Goal: Check status: Check status

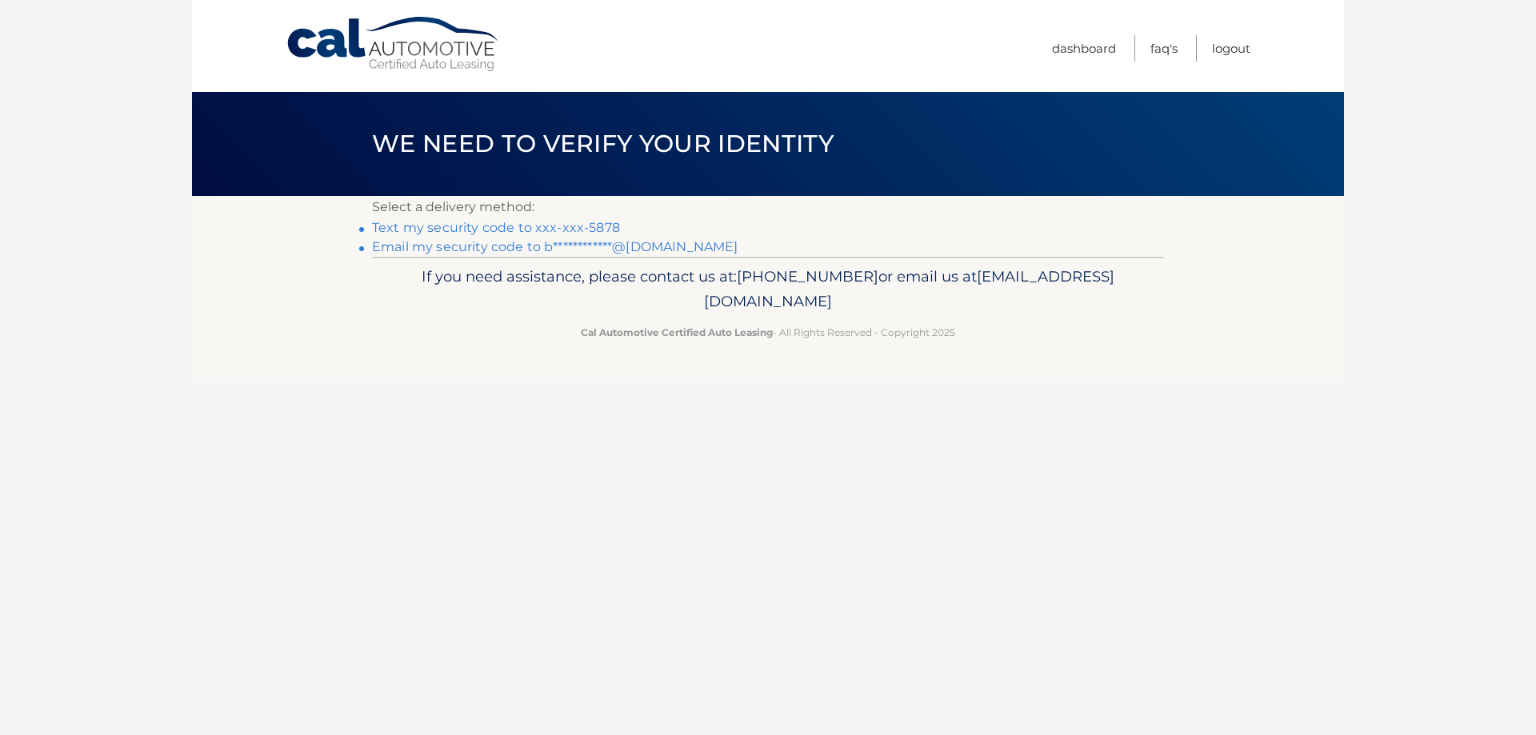
click at [581, 223] on link "Text my security code to xxx-xxx-5878" at bounding box center [496, 227] width 248 height 15
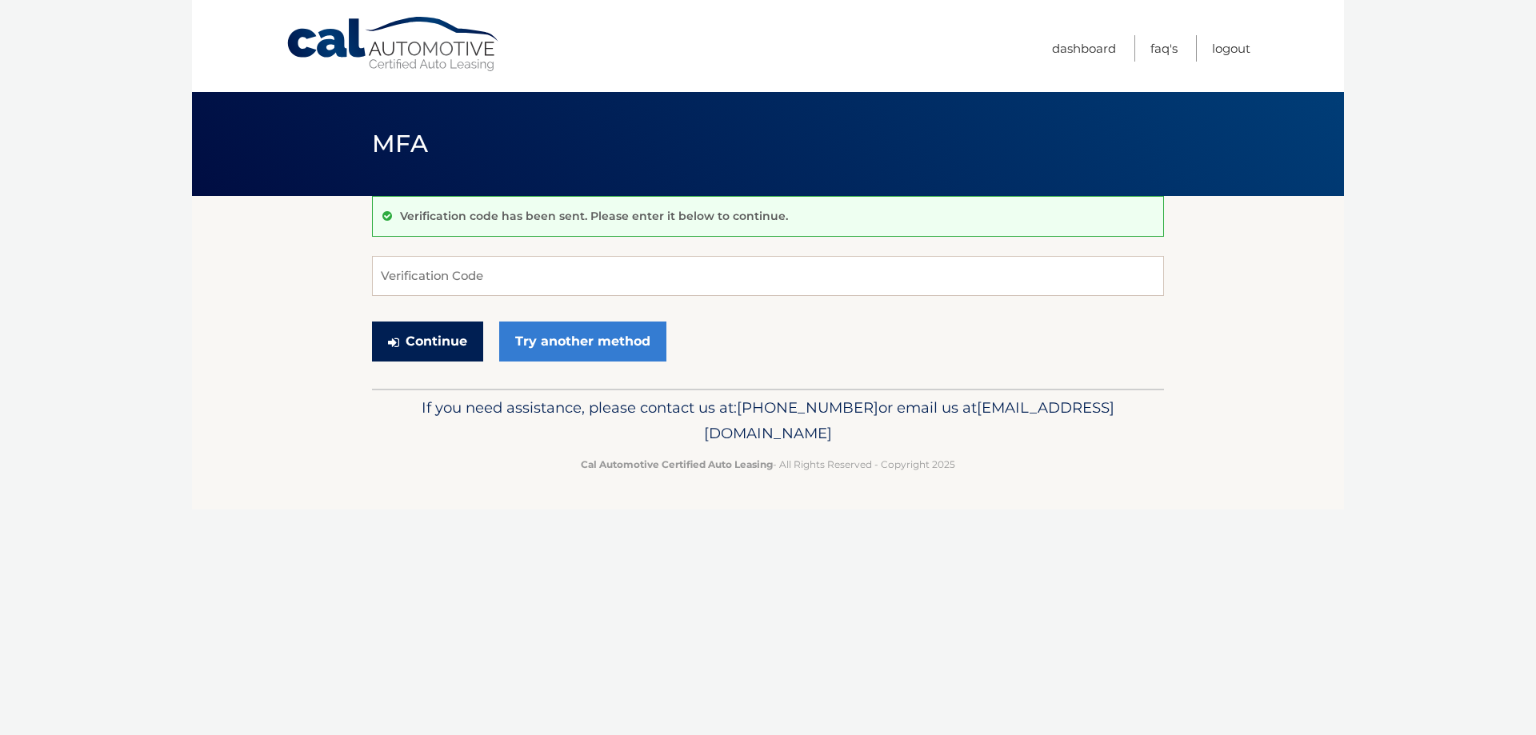
click at [389, 345] on icon "submit" at bounding box center [393, 342] width 11 height 13
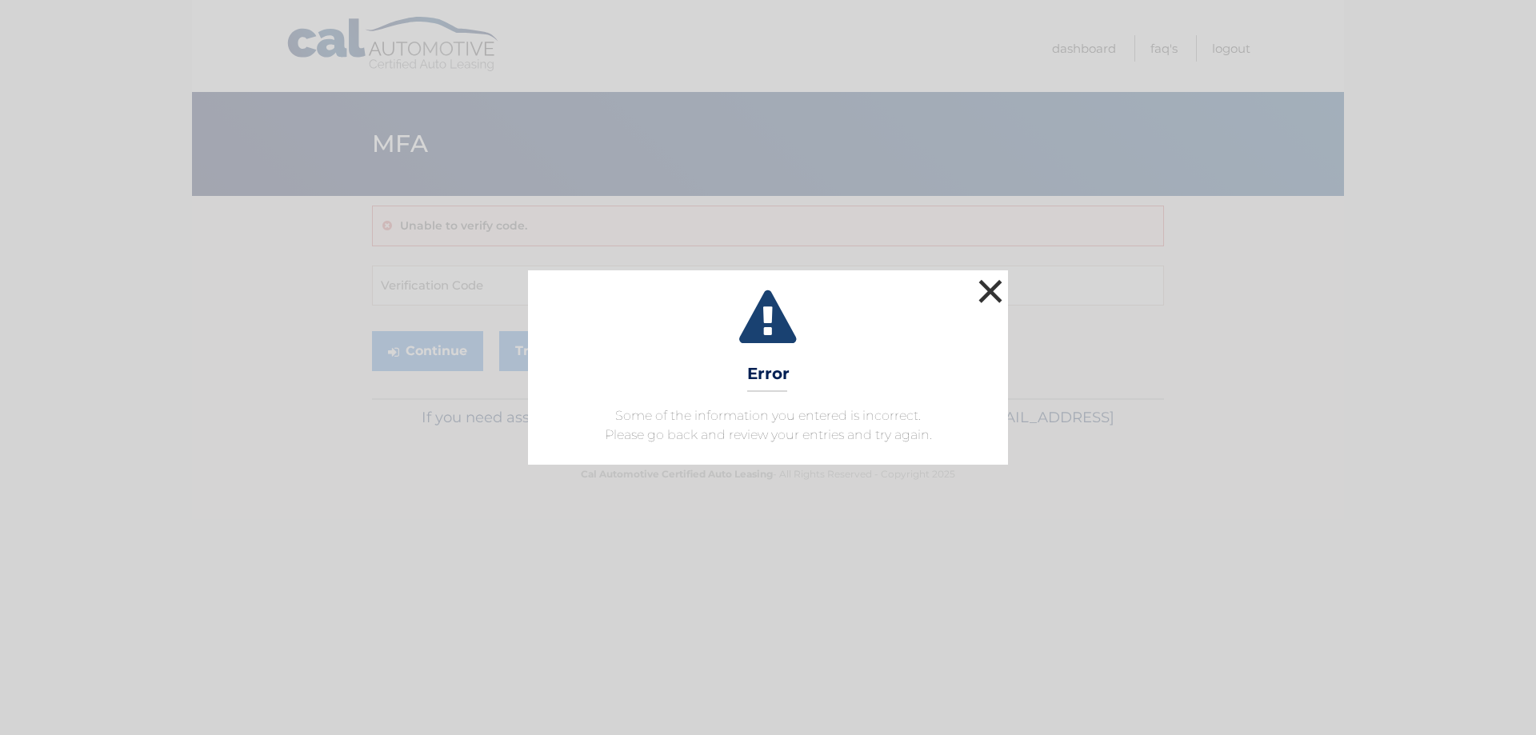
click at [990, 288] on button "×" at bounding box center [990, 291] width 32 height 32
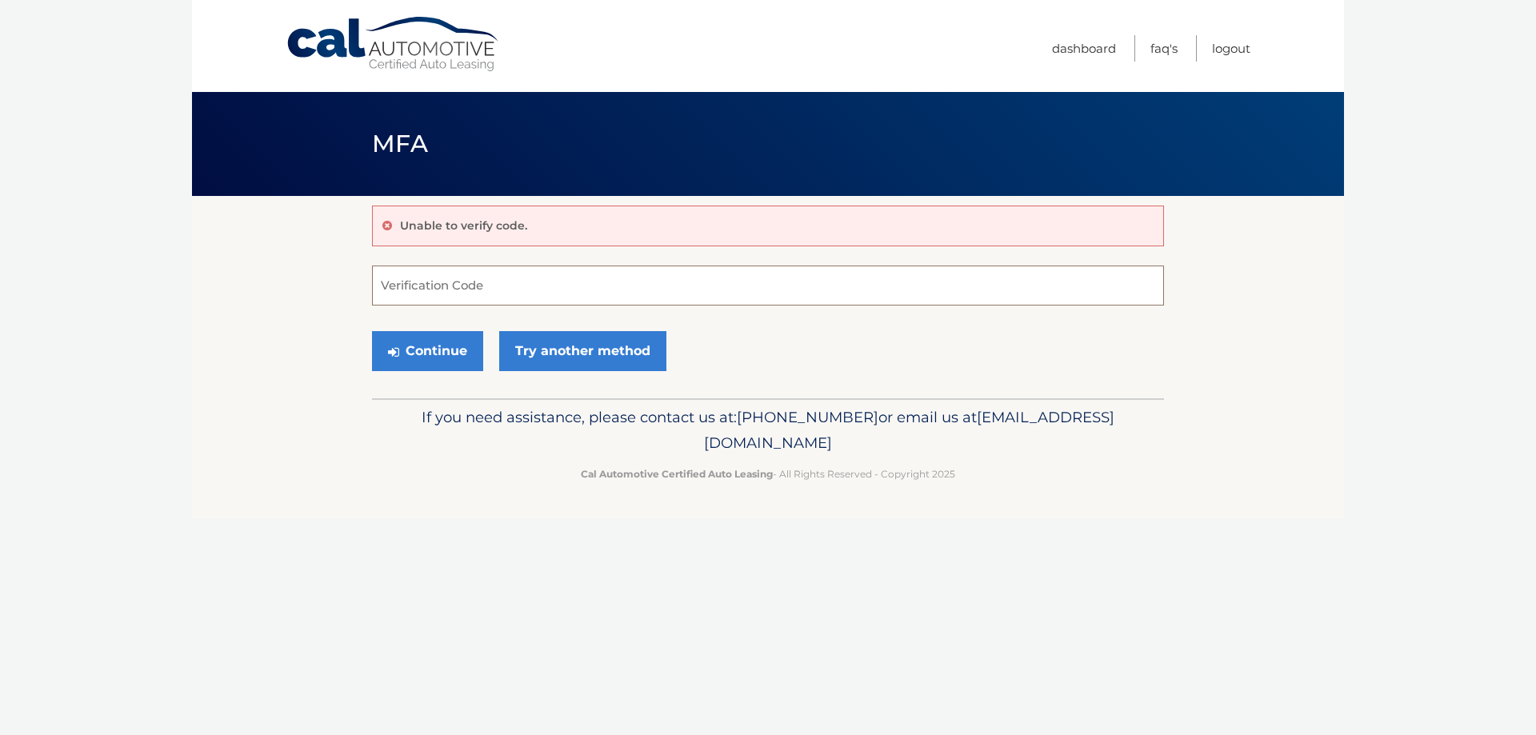
click at [500, 279] on input "Verification Code" at bounding box center [768, 286] width 792 height 40
click at [502, 279] on input "Verification Code" at bounding box center [768, 286] width 792 height 40
type input "521810"
click at [419, 351] on button "Continue" at bounding box center [427, 351] width 111 height 40
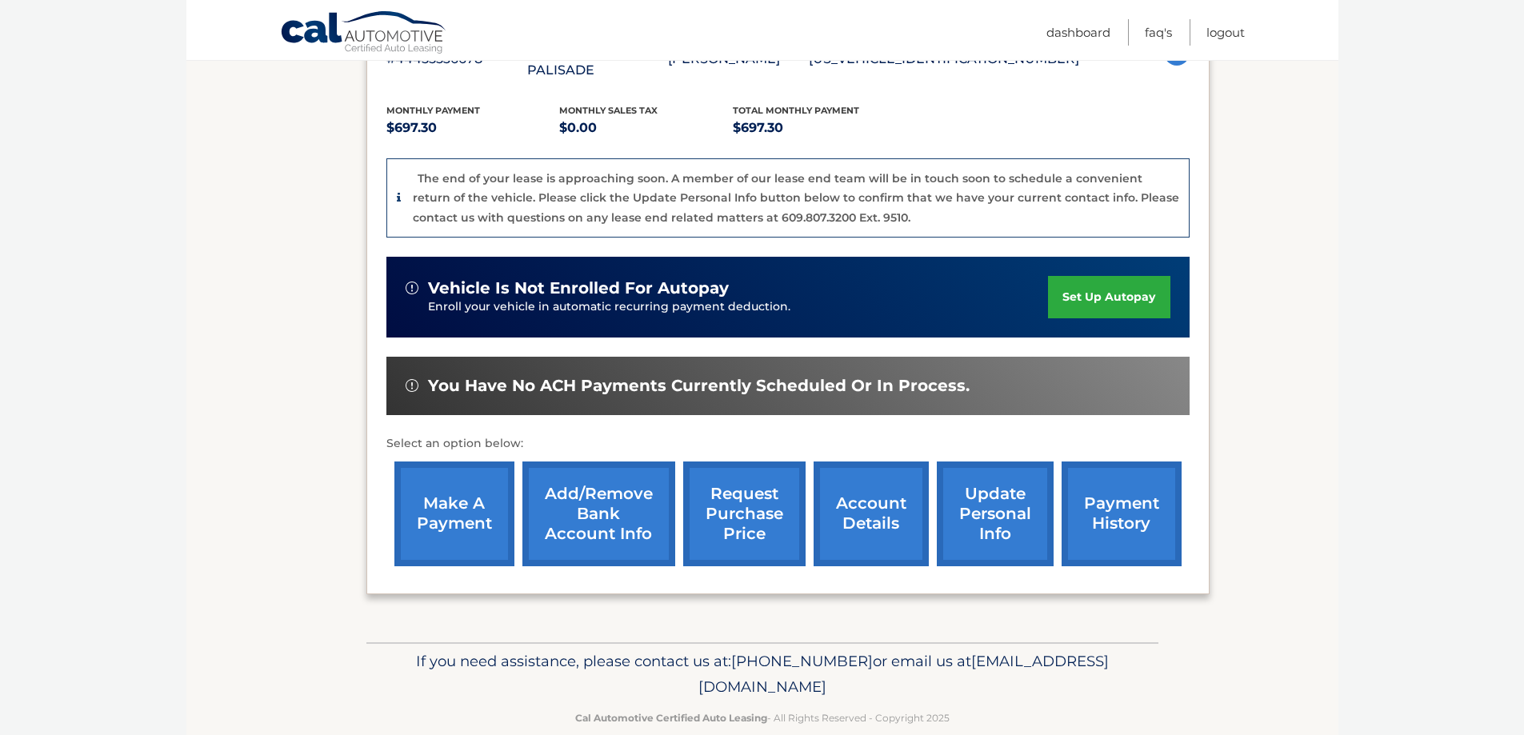
scroll to position [334, 0]
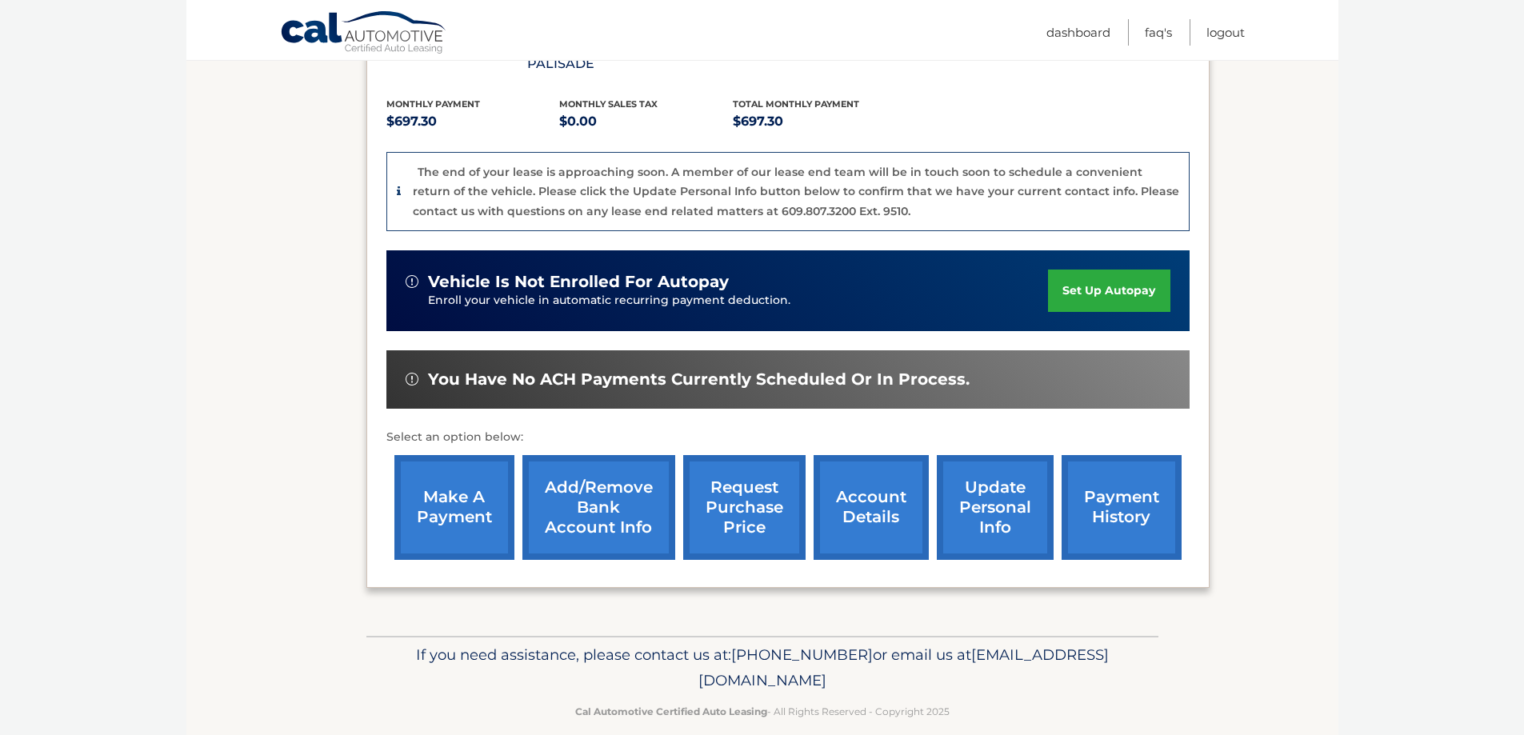
click at [916, 462] on link "account details" at bounding box center [870, 507] width 115 height 105
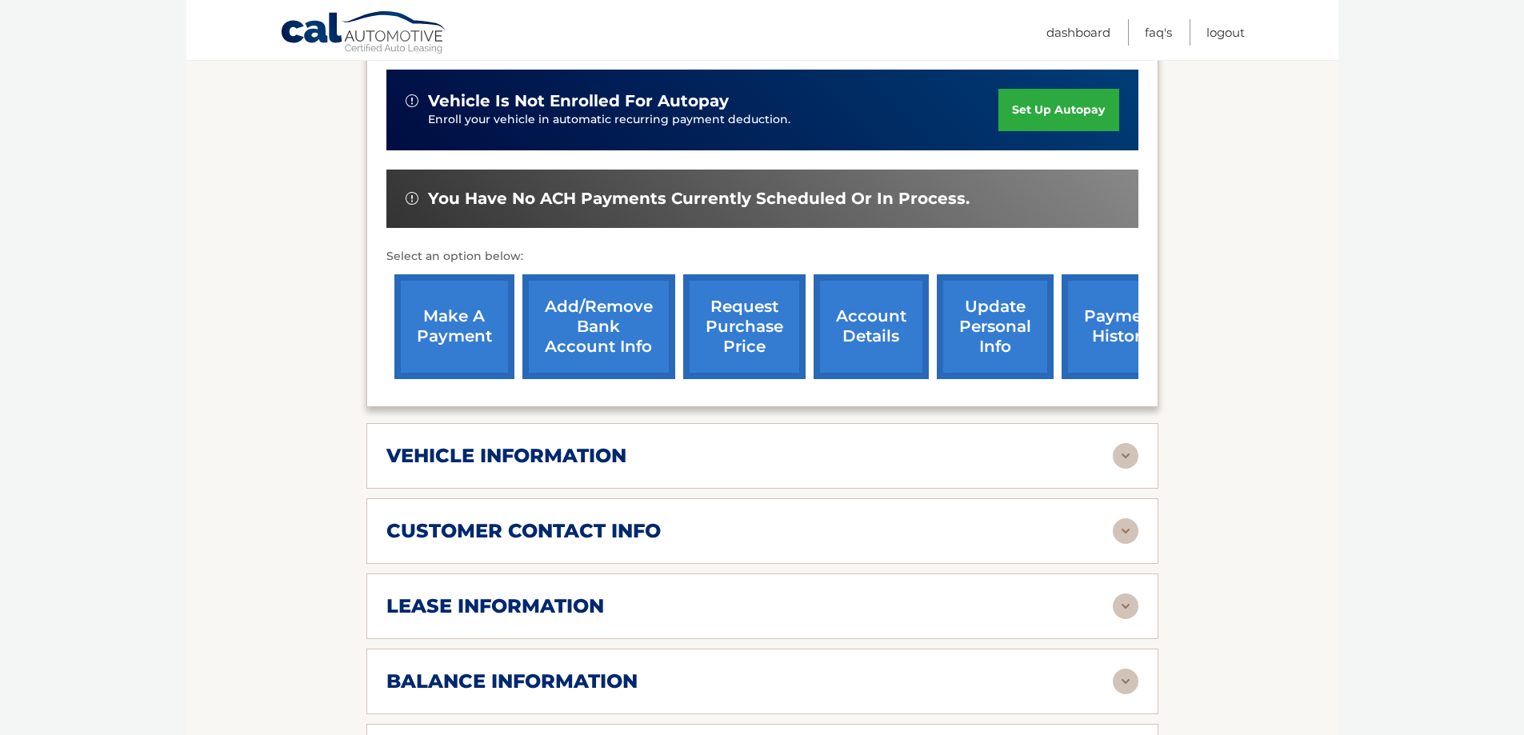
scroll to position [480, 0]
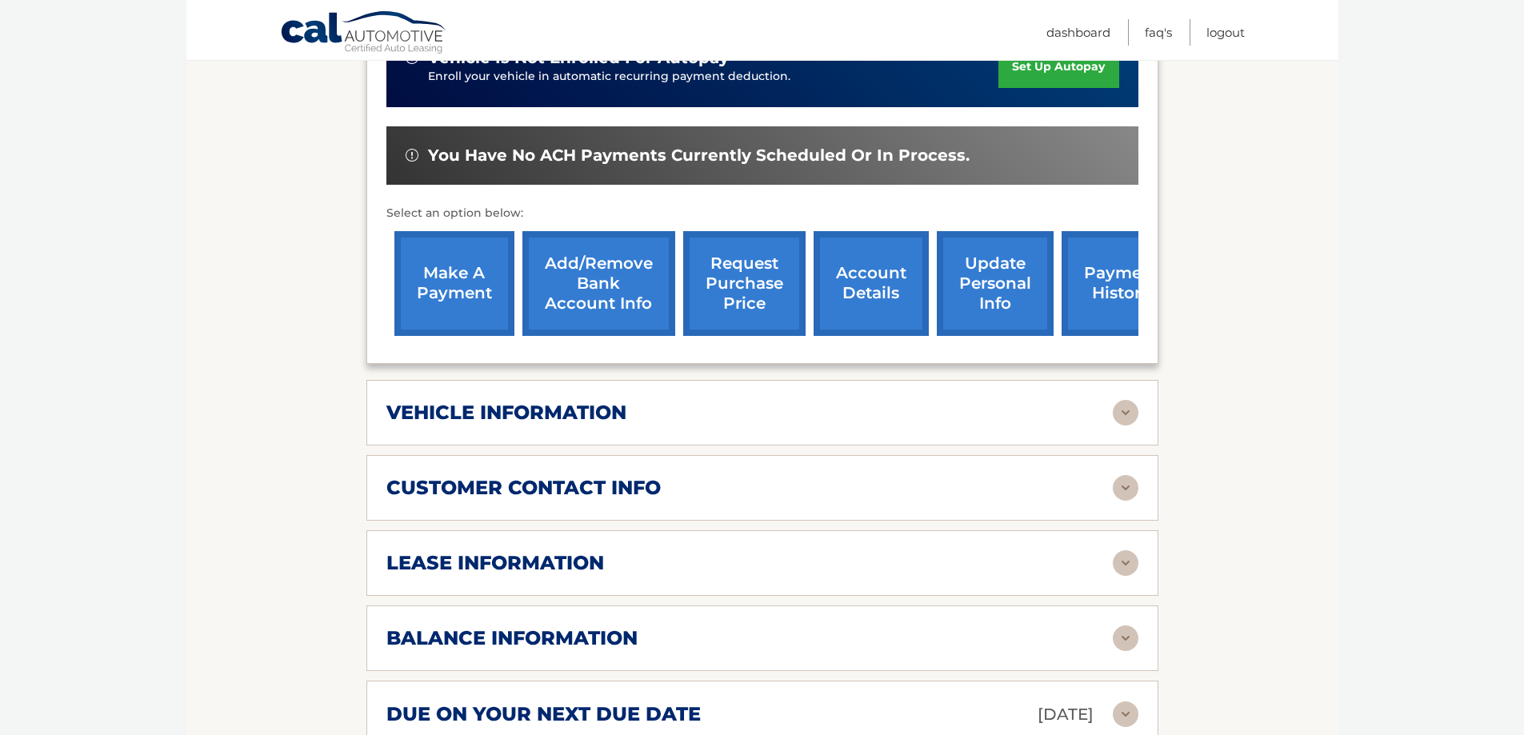
click at [1013, 551] on div "lease information" at bounding box center [749, 563] width 726 height 24
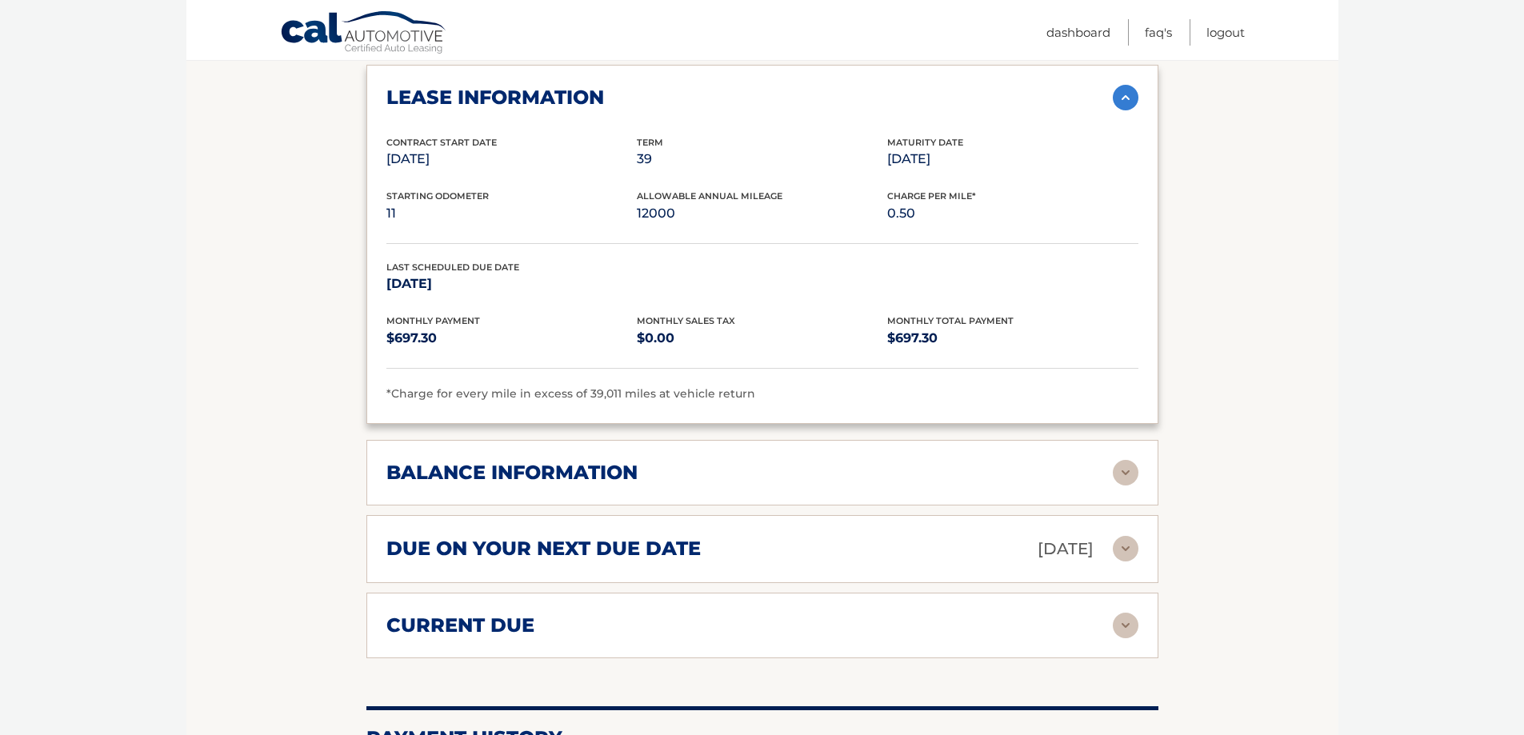
scroll to position [960, 0]
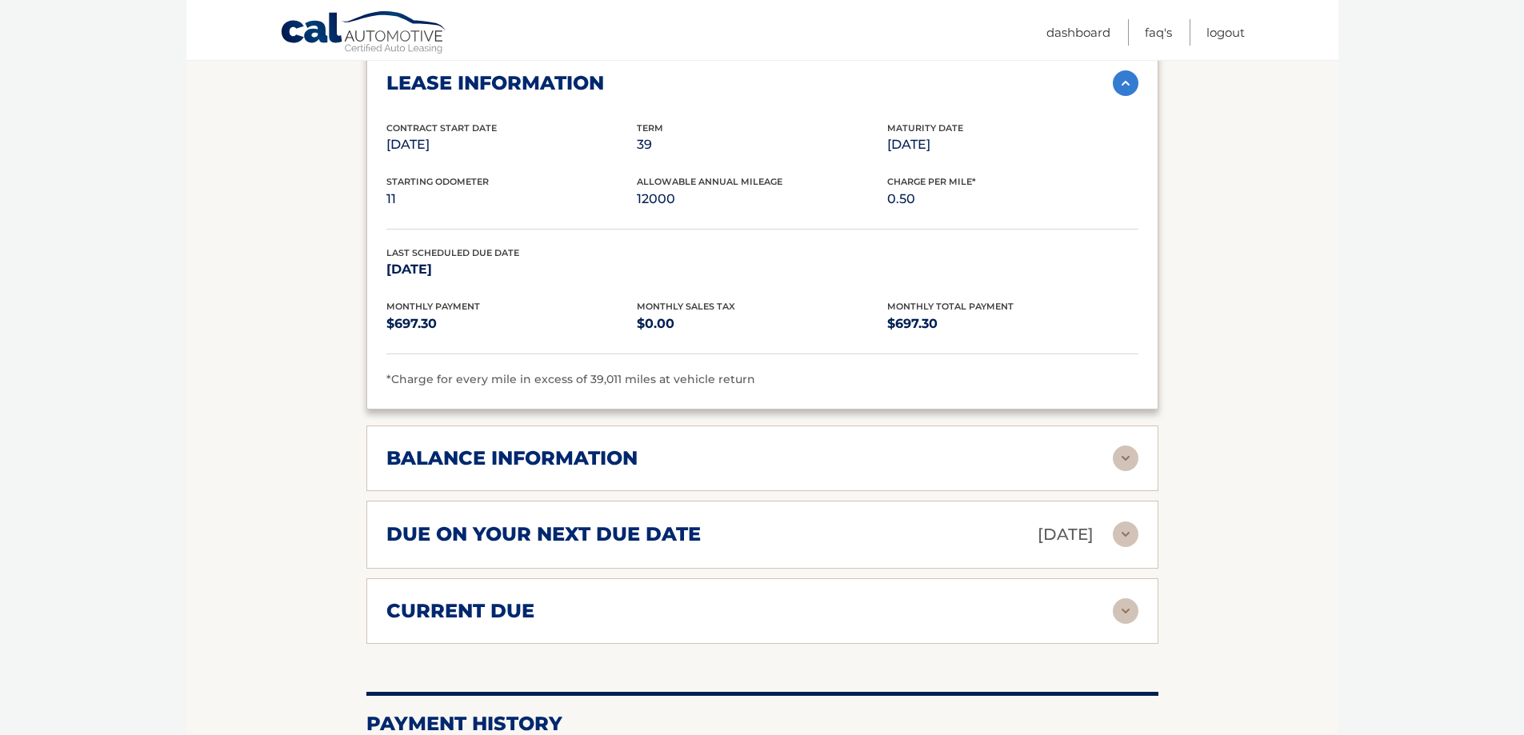
click at [829, 446] on div "balance information" at bounding box center [749, 458] width 726 height 24
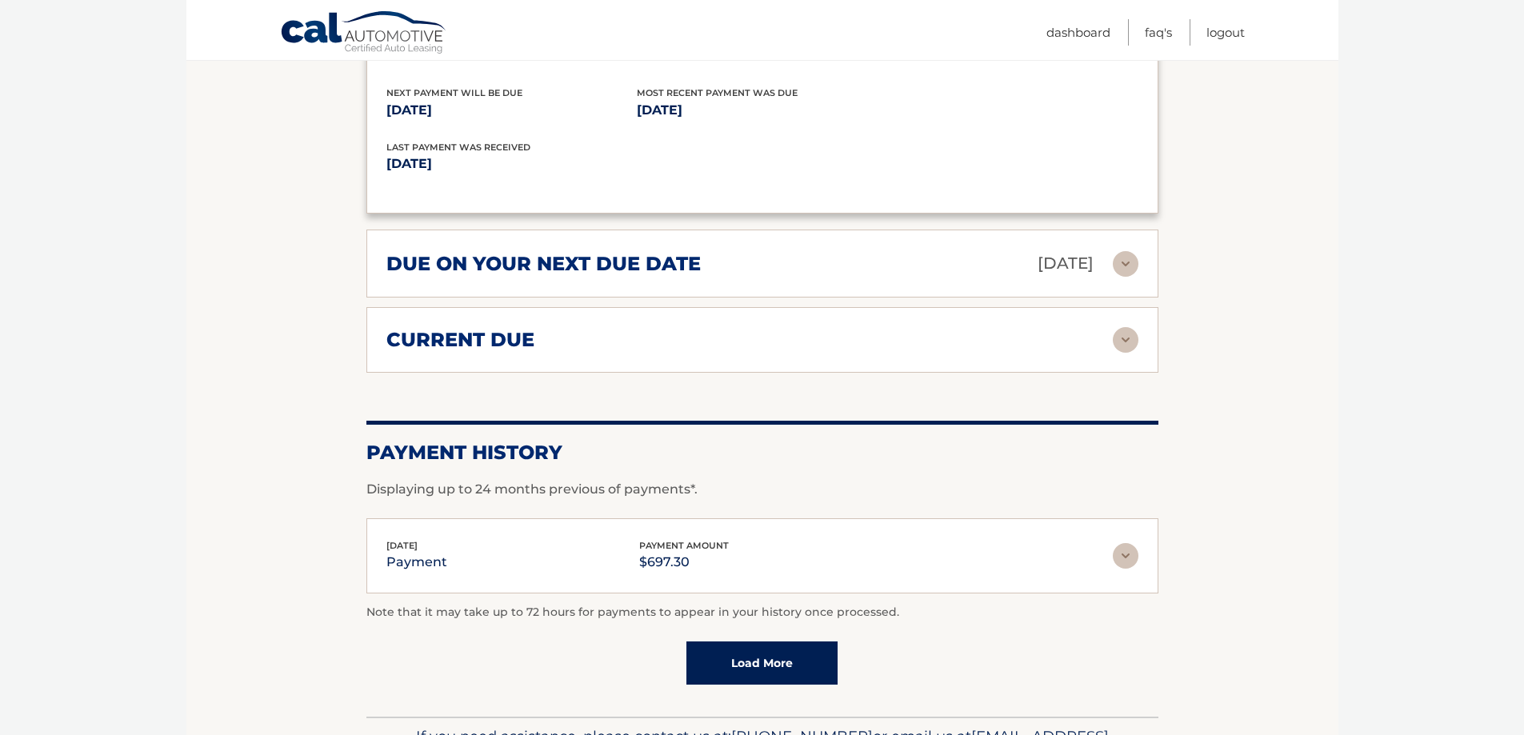
scroll to position [1440, 0]
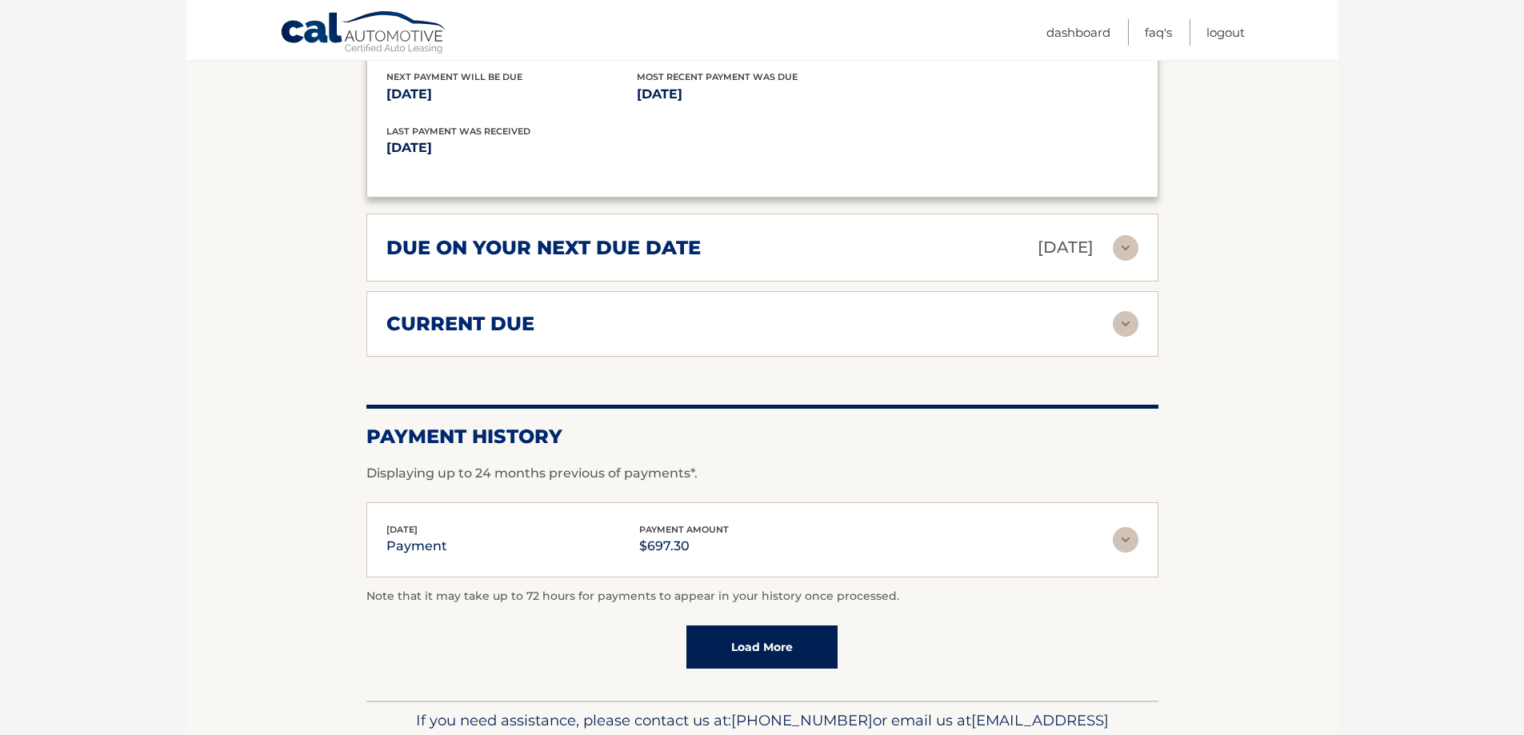
click at [1126, 527] on img at bounding box center [1126, 540] width 26 height 26
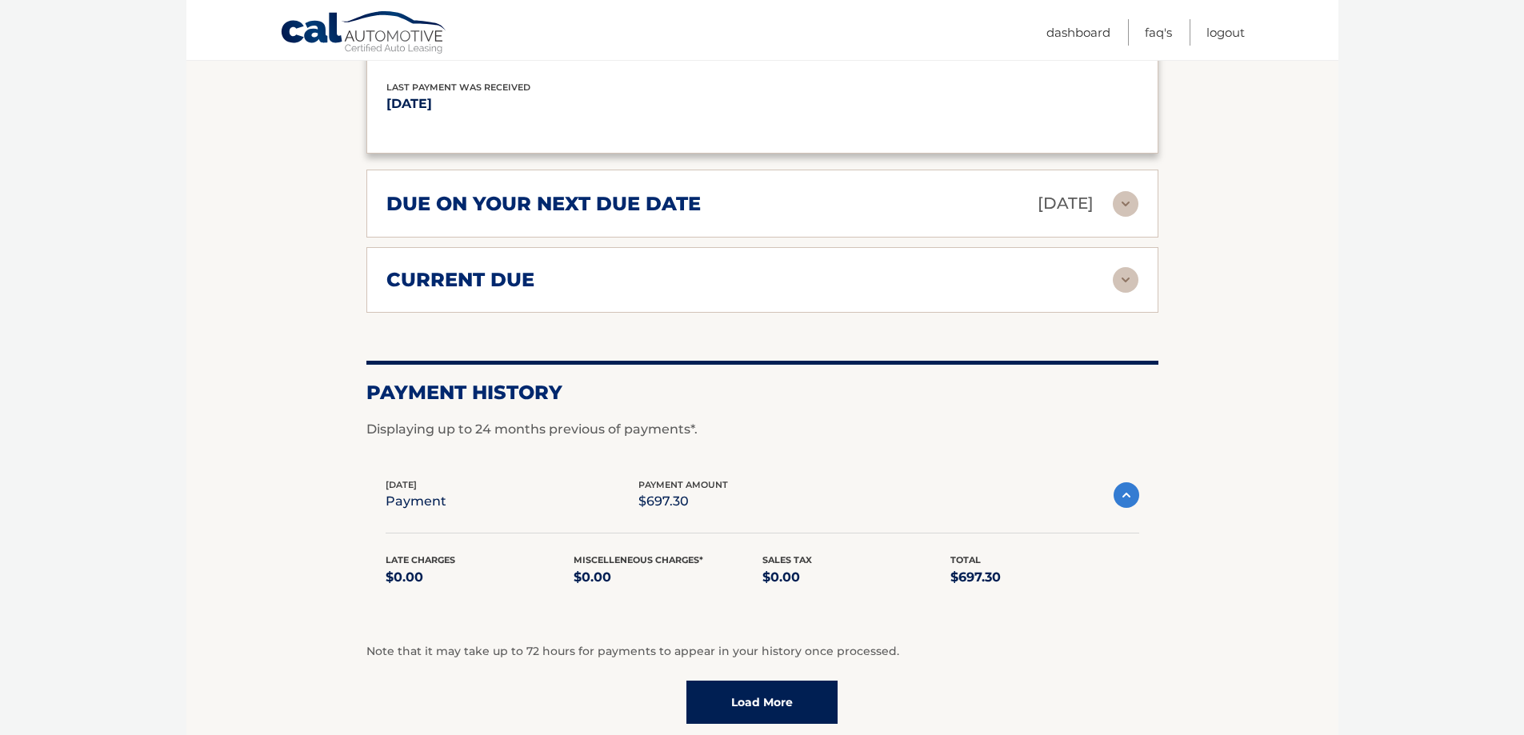
scroll to position [1604, 0]
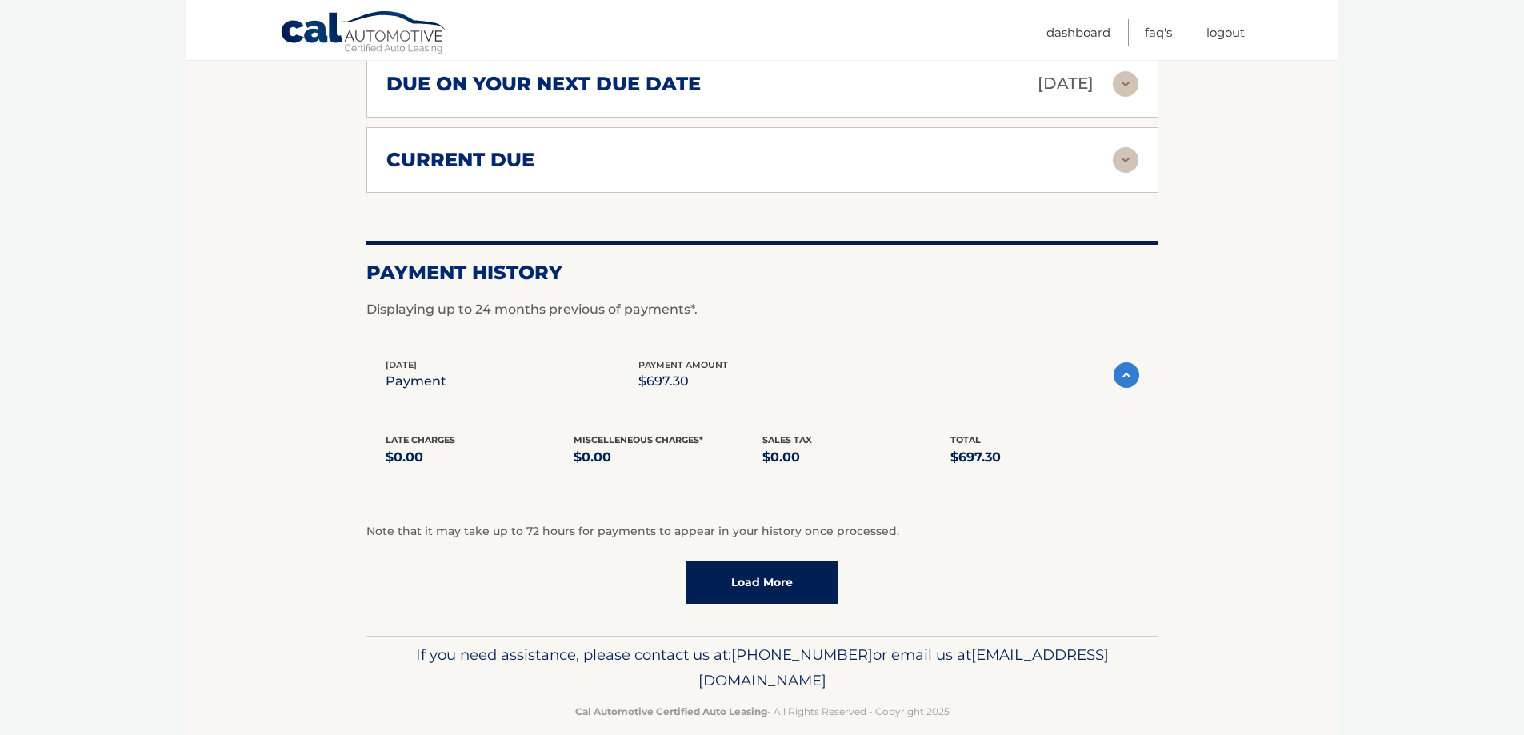
click at [737, 578] on link "Load More" at bounding box center [761, 582] width 151 height 43
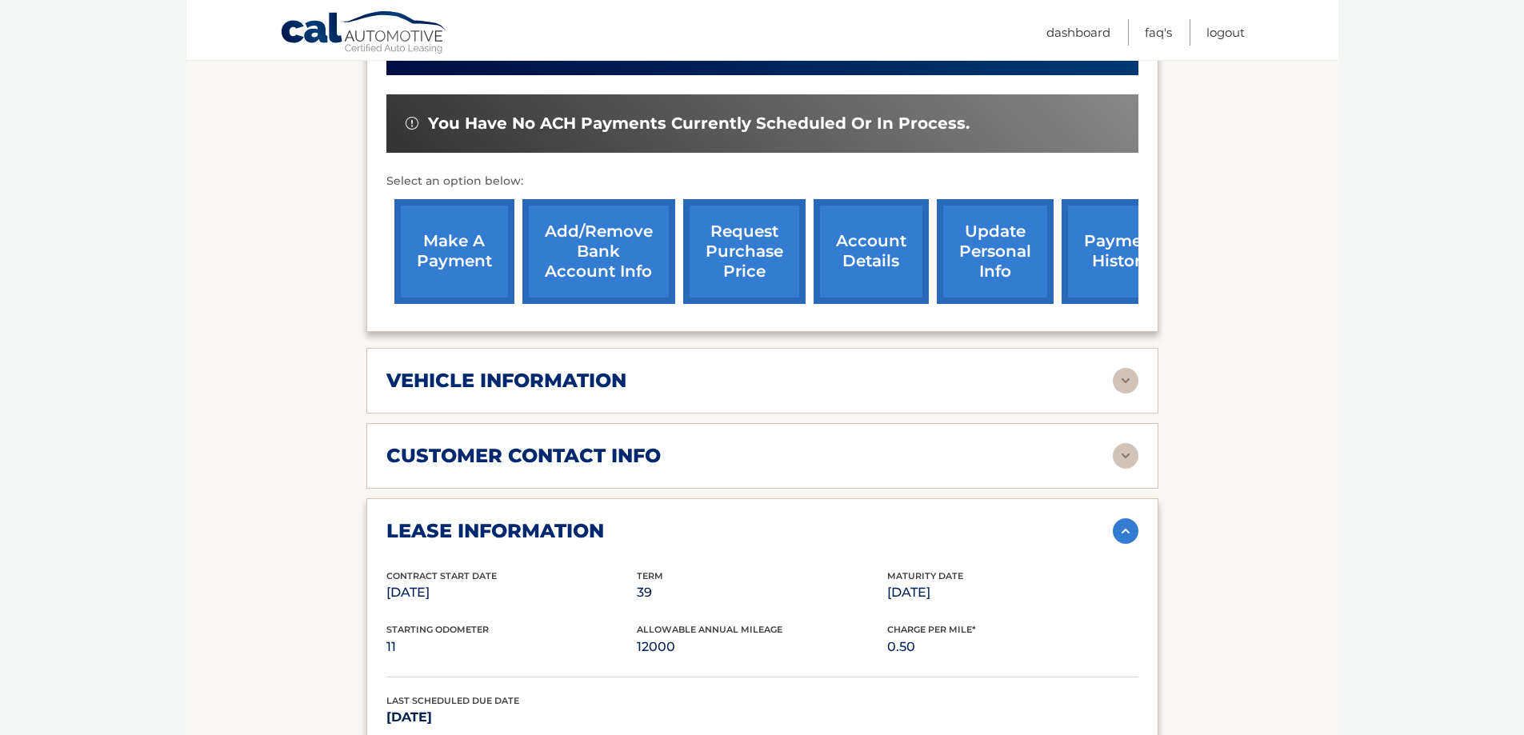
scroll to position [484, 0]
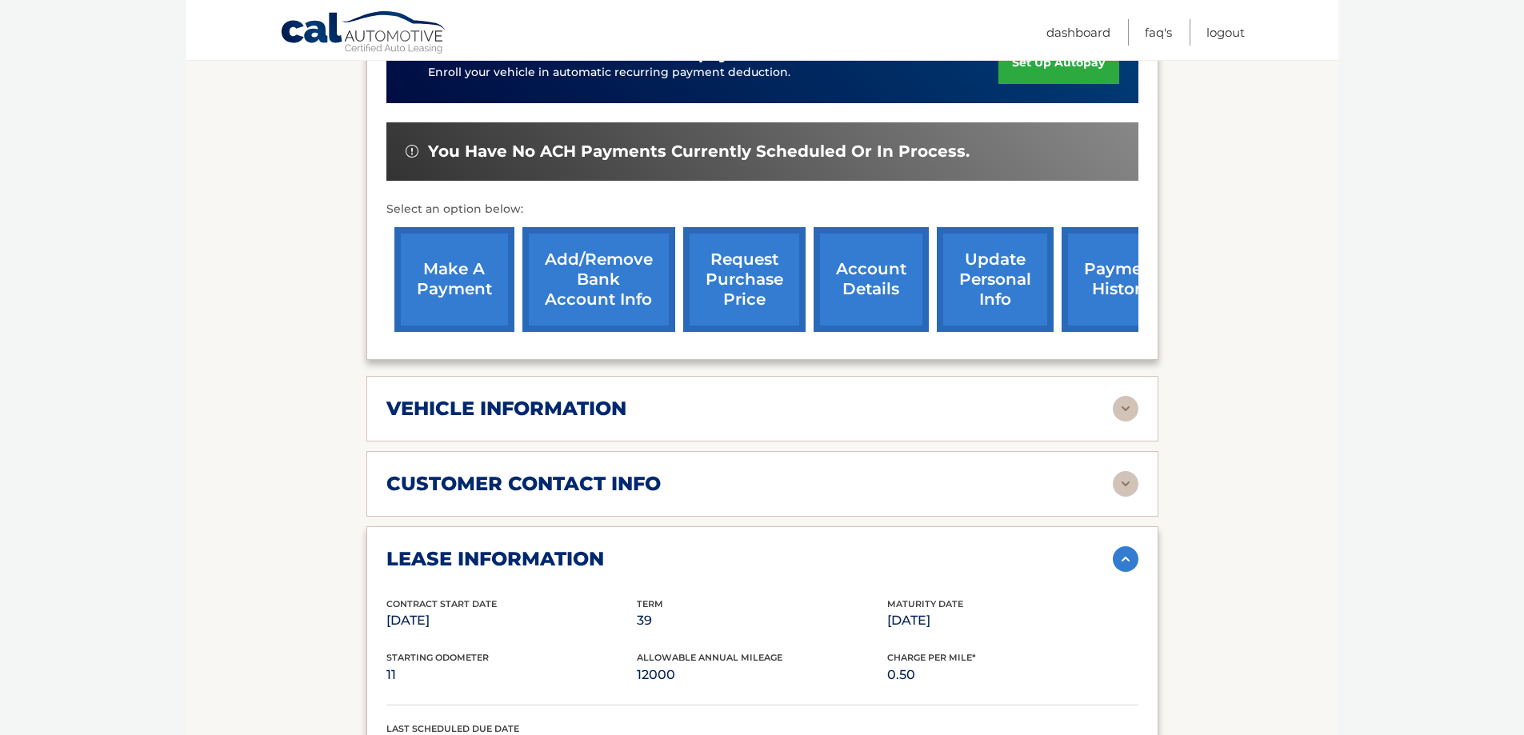
click at [1134, 396] on img at bounding box center [1126, 409] width 26 height 26
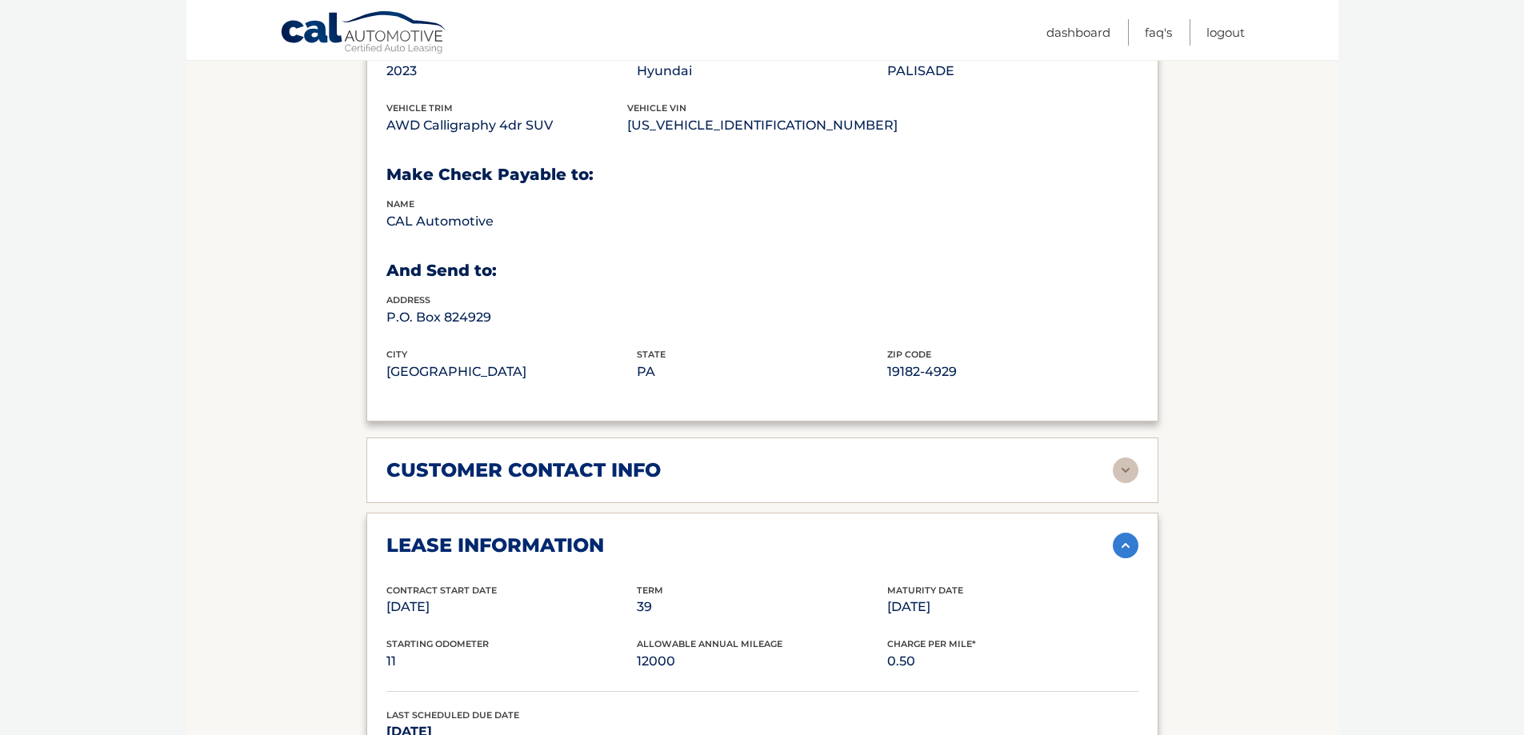
scroll to position [884, 0]
click at [1131, 457] on img at bounding box center [1126, 470] width 26 height 26
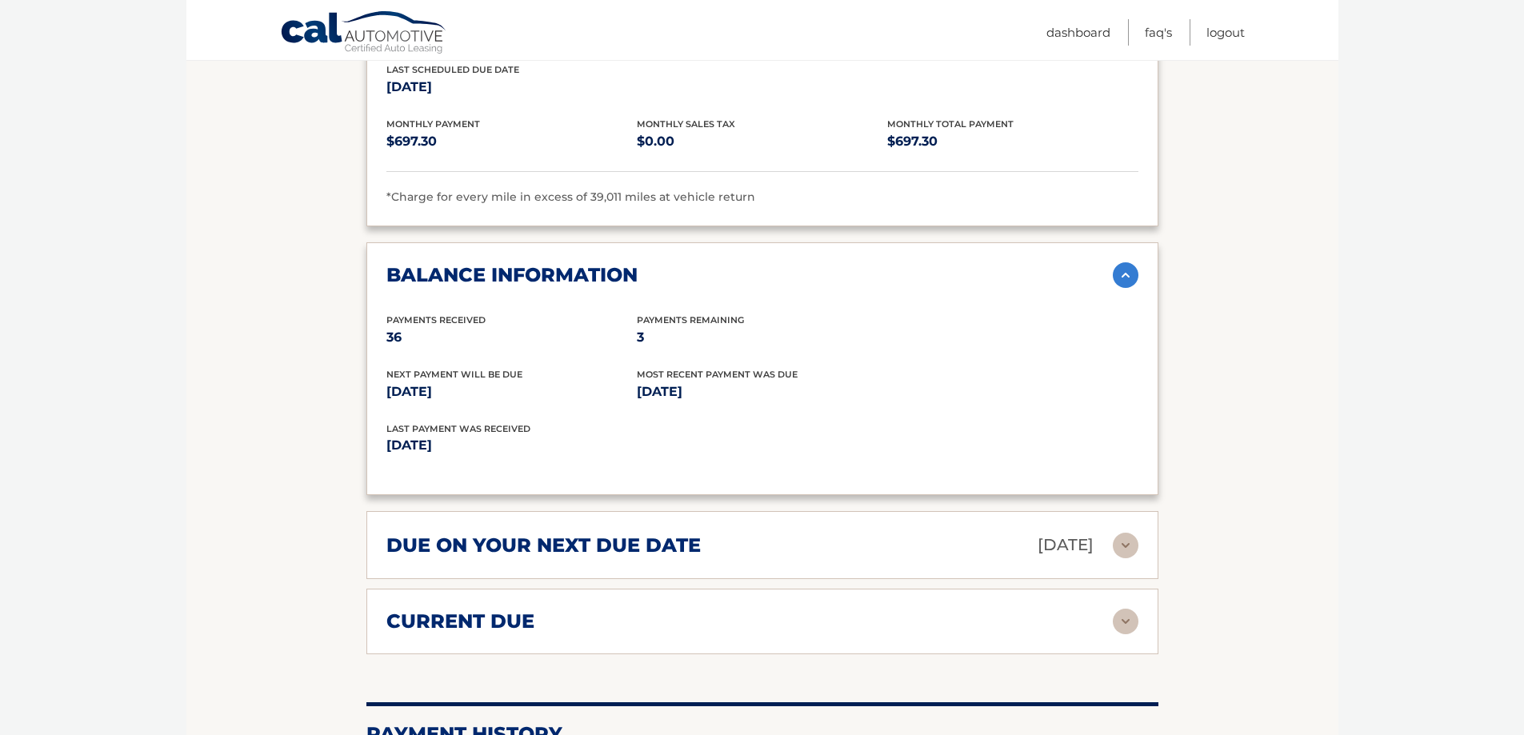
scroll to position [1844, 0]
click at [1121, 608] on img at bounding box center [1126, 621] width 26 height 26
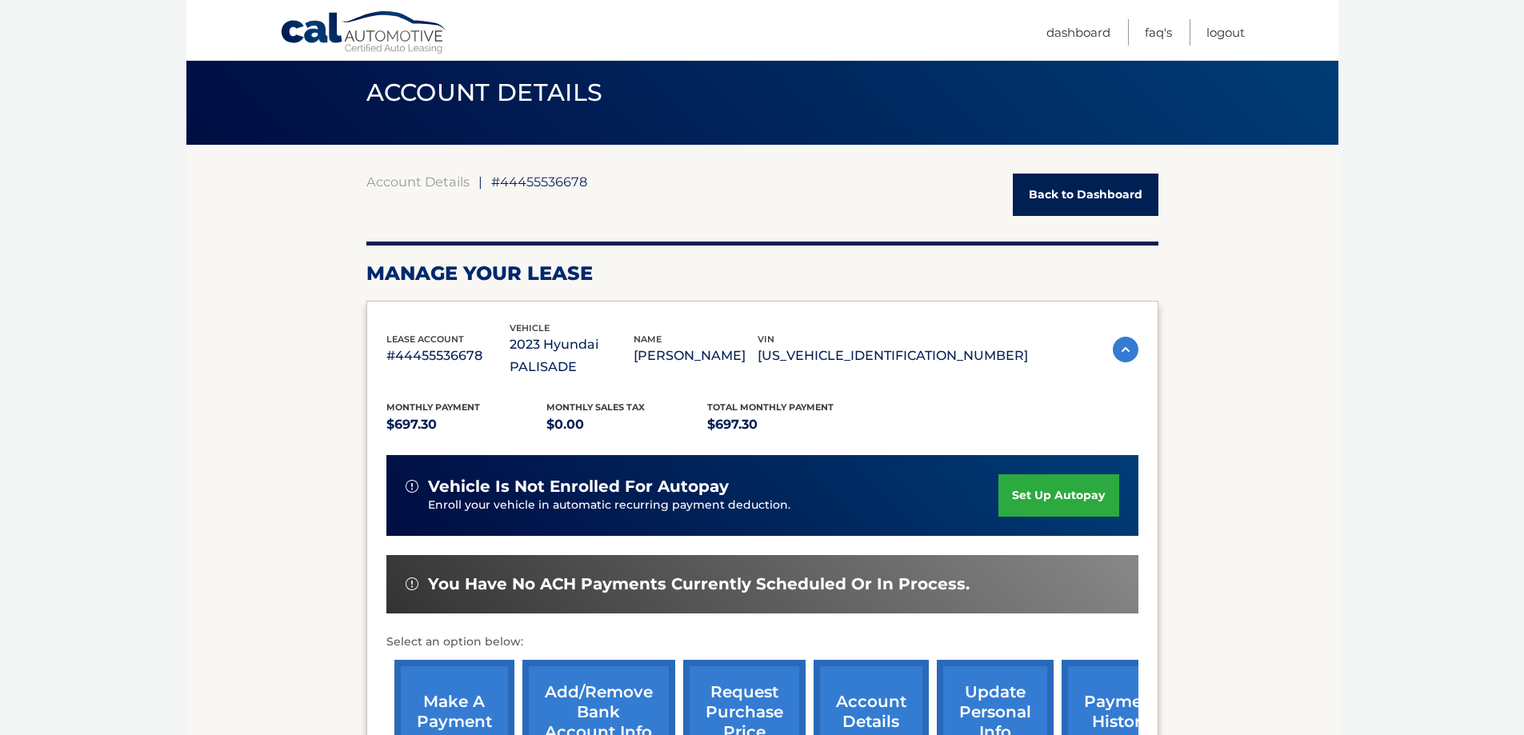
scroll to position [0, 0]
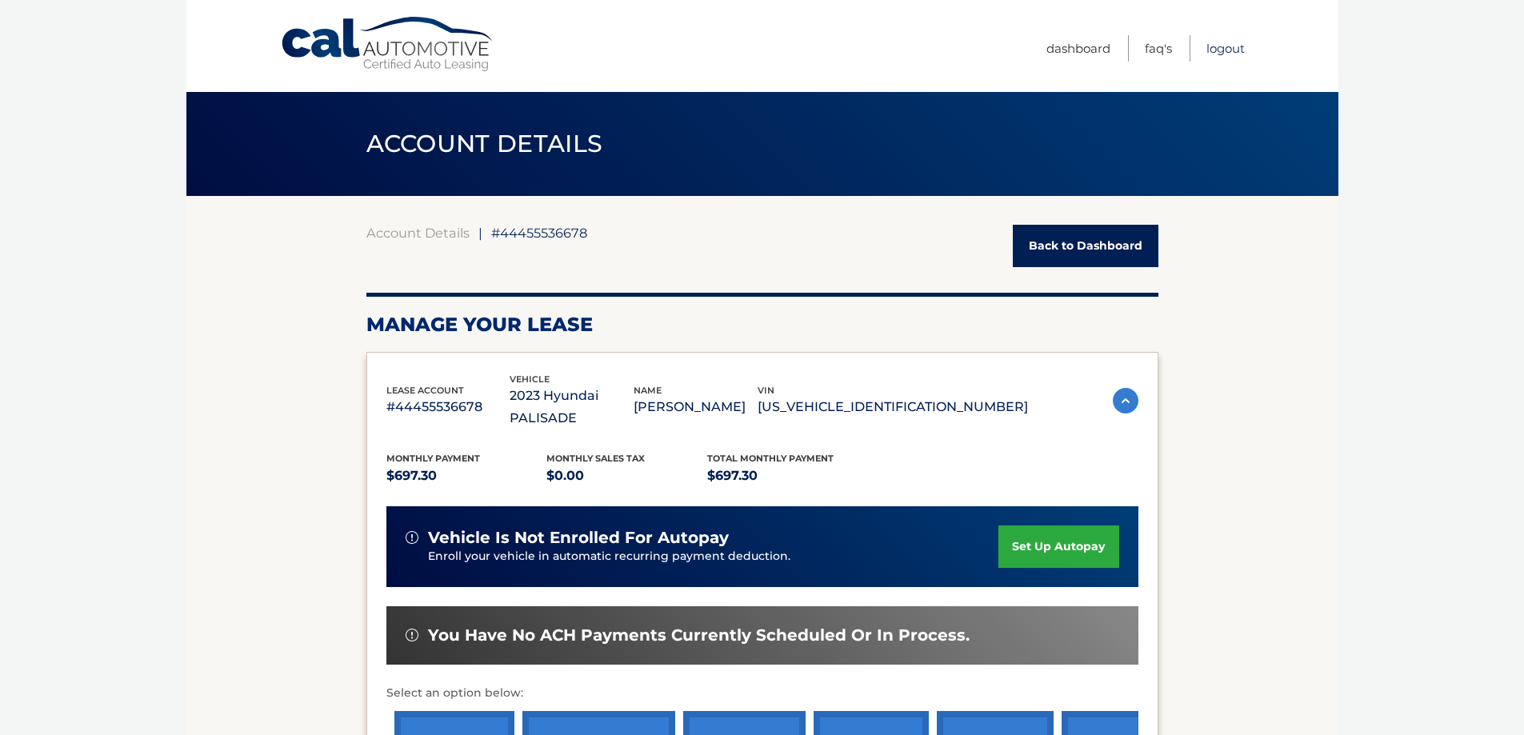
click at [1231, 50] on link "Logout" at bounding box center [1225, 48] width 38 height 26
